Goal: Information Seeking & Learning: Learn about a topic

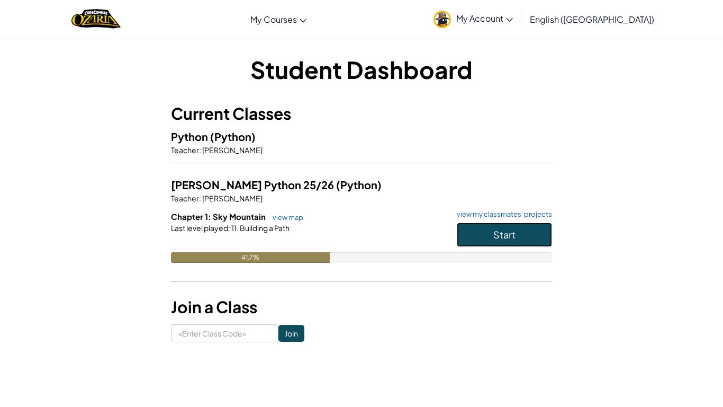
click at [497, 231] on span "Start" at bounding box center [504, 234] width 22 height 12
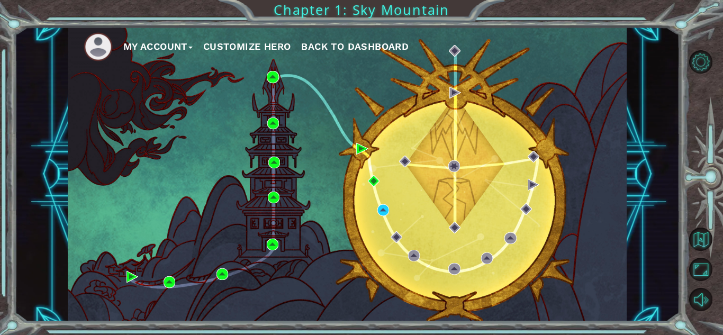
drag, startPoint x: 340, startPoint y: 131, endPoint x: 361, endPoint y: 162, distance: 37.0
click at [361, 162] on div "My Account Customize Hero Back to Dashboard" at bounding box center [347, 174] width 559 height 295
click at [471, 201] on div "My Account Customize Hero Back to Dashboard" at bounding box center [347, 174] width 559 height 295
click at [427, 48] on ul "My Account Customize Hero Back to Dashboard" at bounding box center [355, 46] width 543 height 29
click at [446, 138] on div "My Account Customize Hero Back to Dashboard" at bounding box center [347, 174] width 559 height 295
